Goal: Transaction & Acquisition: Purchase product/service

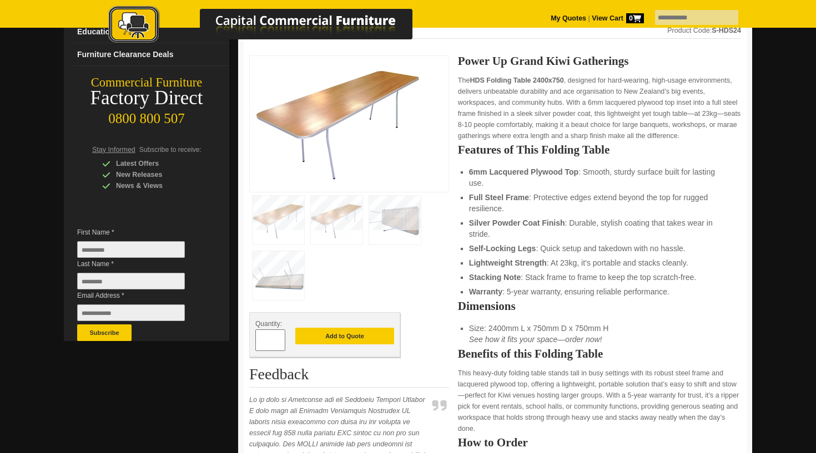
scroll to position [150, 0]
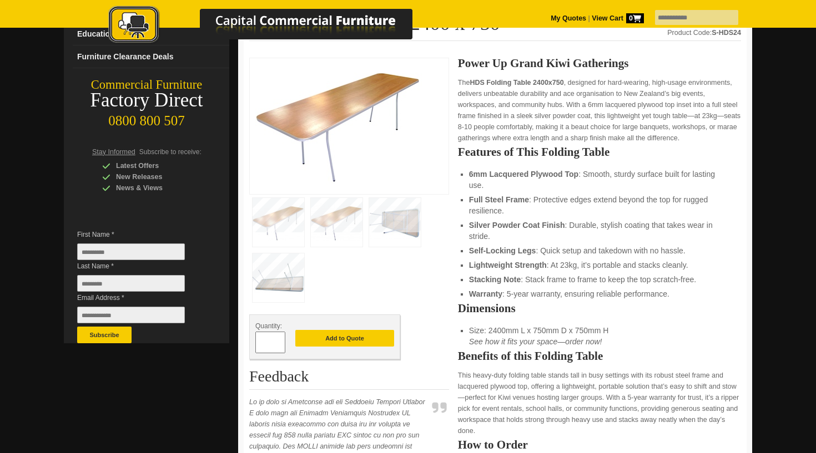
click at [356, 124] on img at bounding box center [338, 124] width 166 height 121
click at [347, 176] on img at bounding box center [338, 124] width 166 height 121
click at [287, 221] on img at bounding box center [278, 222] width 52 height 49
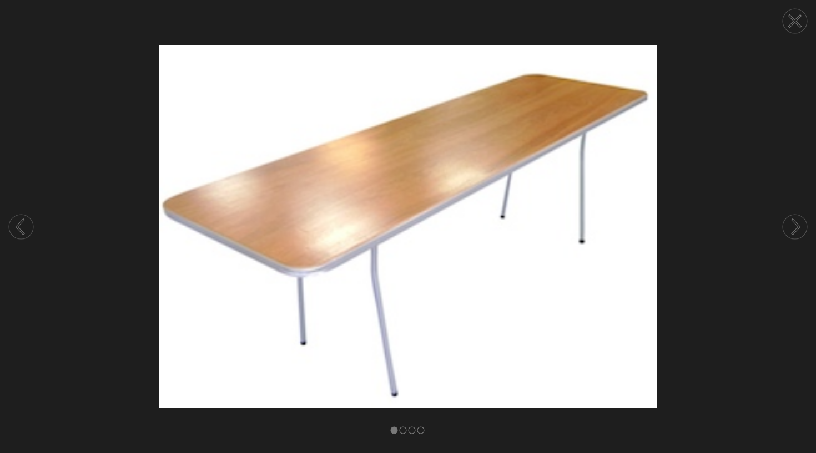
click at [797, 229] on icon at bounding box center [795, 227] width 7 height 14
click at [796, 229] on icon at bounding box center [795, 227] width 7 height 14
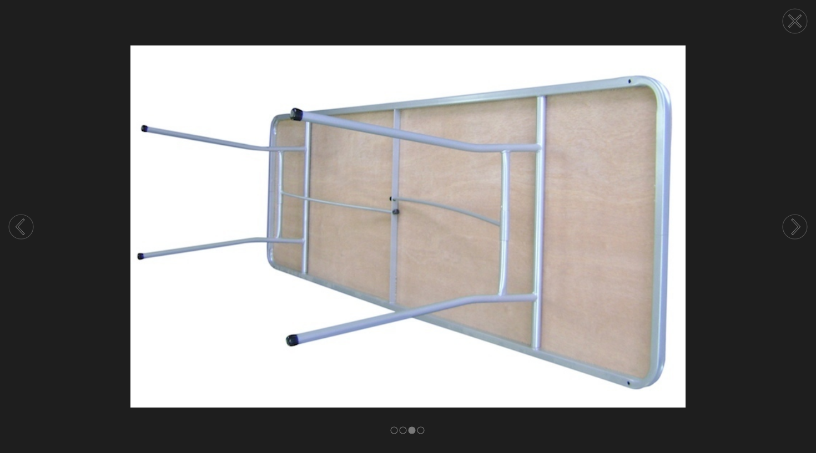
click at [796, 230] on icon at bounding box center [795, 227] width 7 height 14
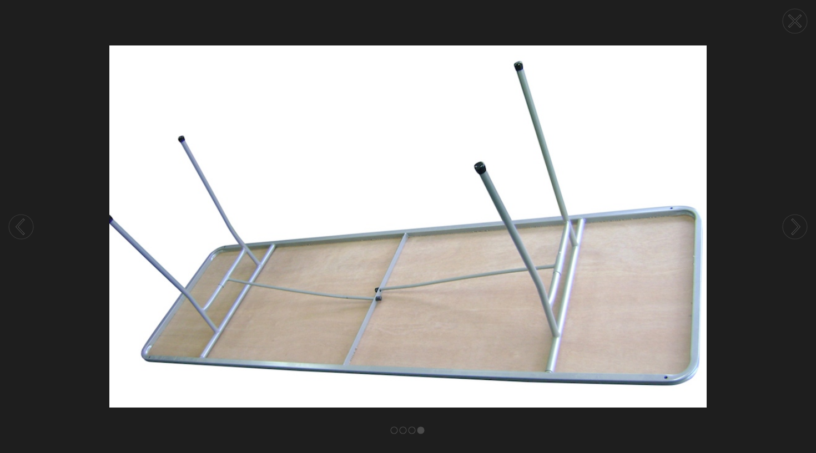
click at [796, 230] on icon at bounding box center [795, 227] width 7 height 14
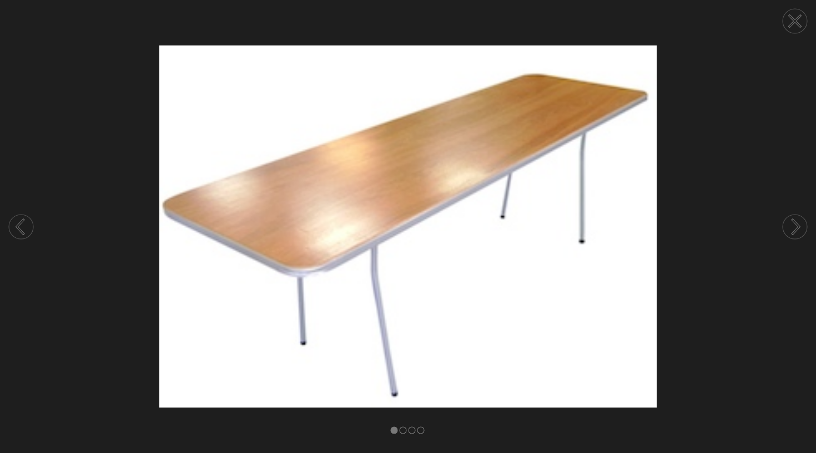
click at [796, 230] on icon at bounding box center [795, 227] width 7 height 14
click at [793, 22] on icon at bounding box center [794, 21] width 42 height 42
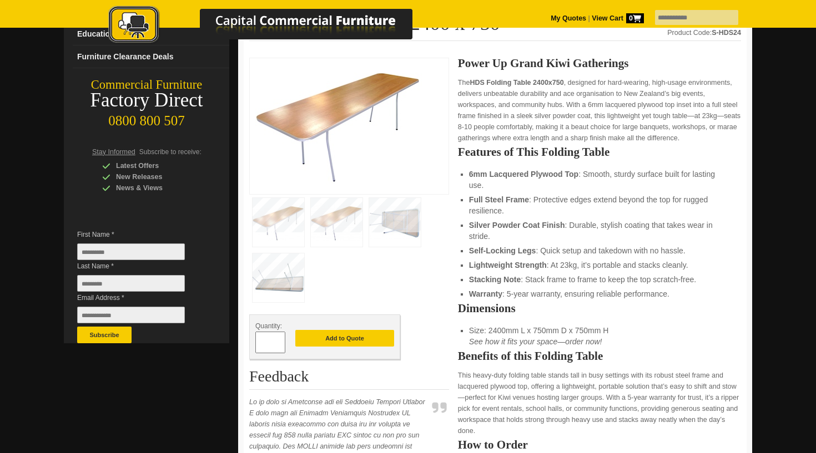
click at [280, 340] on input "*" at bounding box center [270, 343] width 30 height 22
type input "*"
click at [280, 340] on input "*" at bounding box center [270, 343] width 30 height 22
click at [333, 340] on button "Add to Quote" at bounding box center [344, 338] width 99 height 17
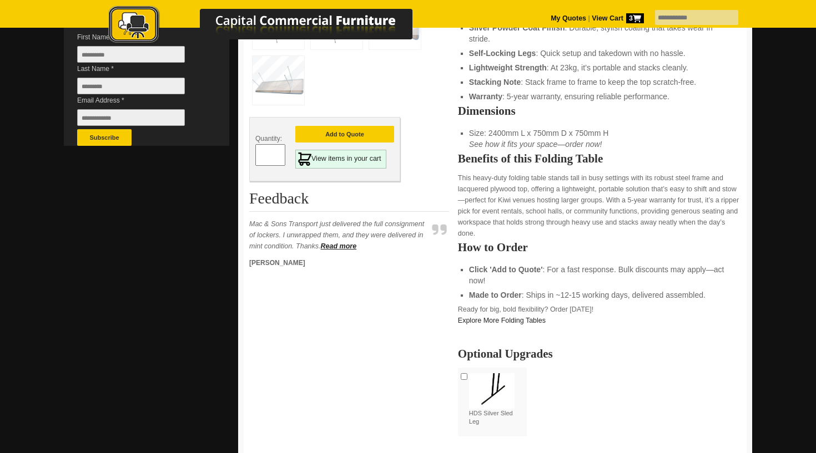
scroll to position [346, 0]
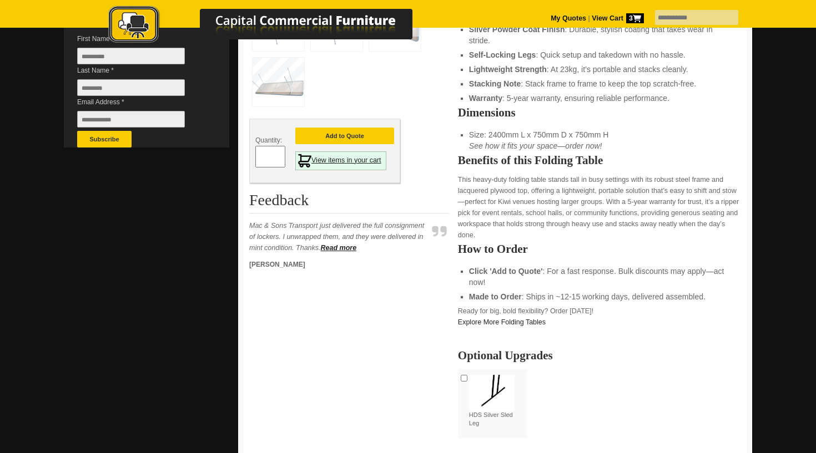
click at [378, 159] on link "View items in your cart" at bounding box center [340, 160] width 91 height 19
